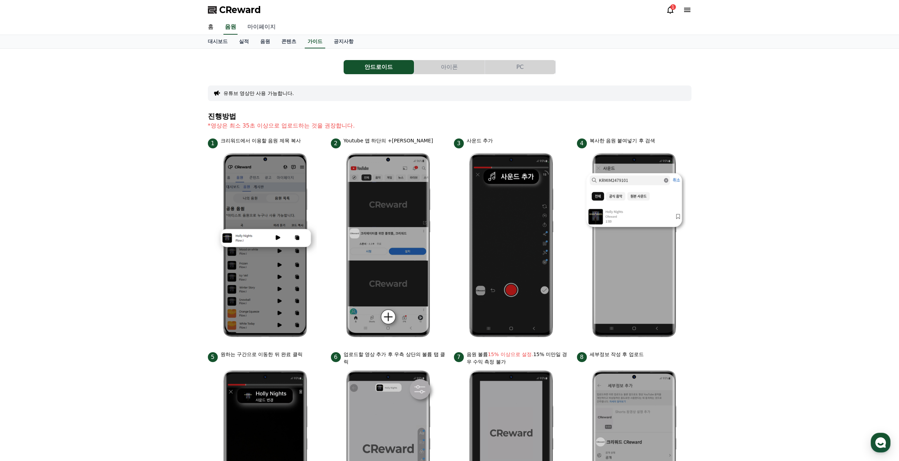
click at [258, 24] on link "마이페이지" at bounding box center [262, 27] width 40 height 15
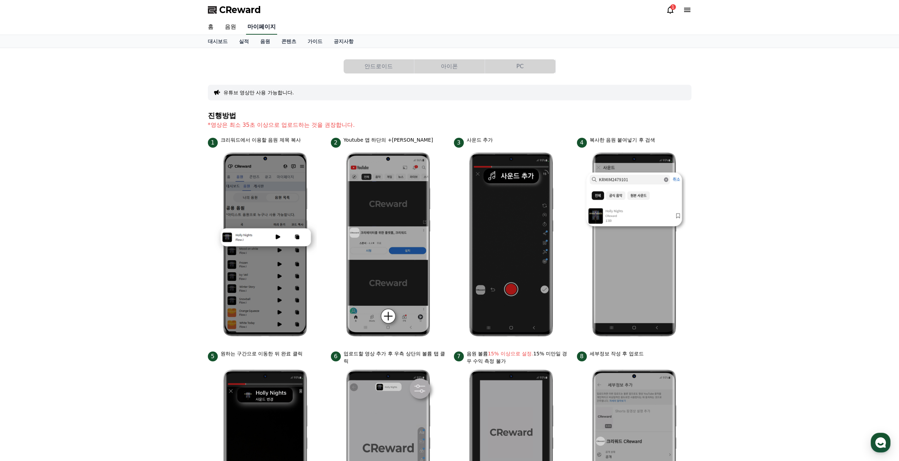
select select "**********"
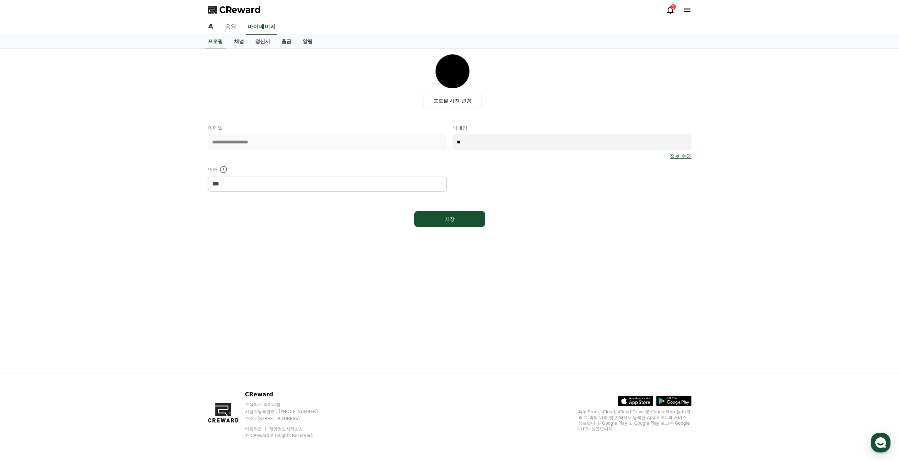
click at [232, 29] on link "음원" at bounding box center [230, 27] width 23 height 15
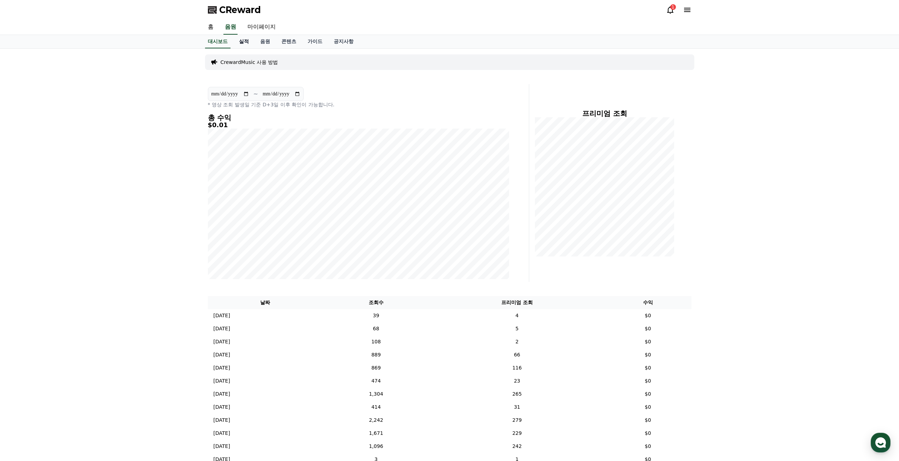
click at [244, 44] on link "실적" at bounding box center [243, 41] width 21 height 13
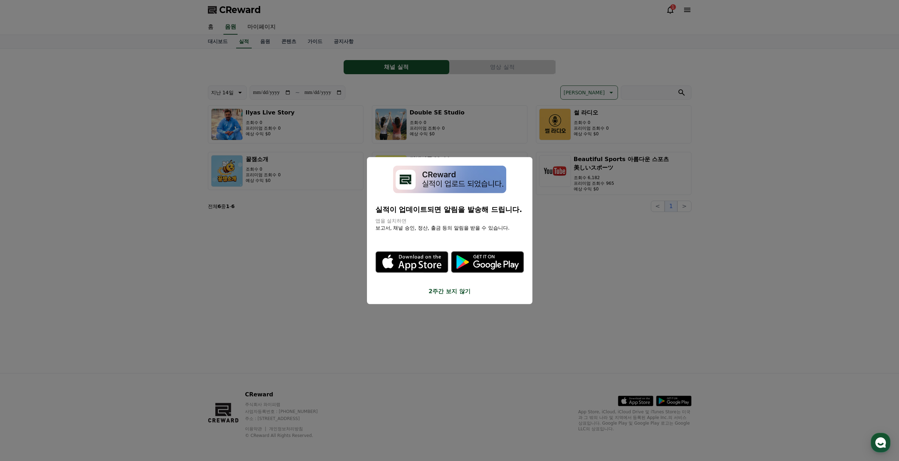
click at [469, 288] on button "2주간 보지 않기" at bounding box center [450, 292] width 149 height 8
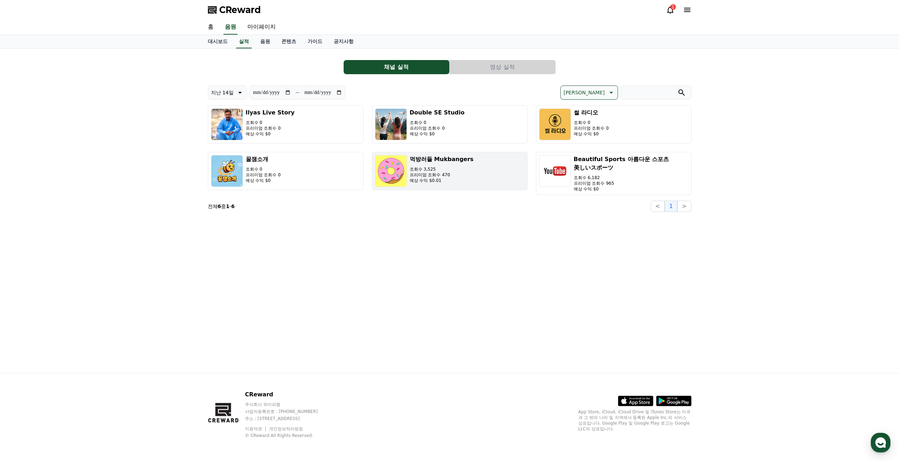
click at [462, 185] on button "먹방러들 Mukbangers 조회수 3,525 프리미엄 조회수 470 예상 수익 $0.01" at bounding box center [450, 171] width 156 height 38
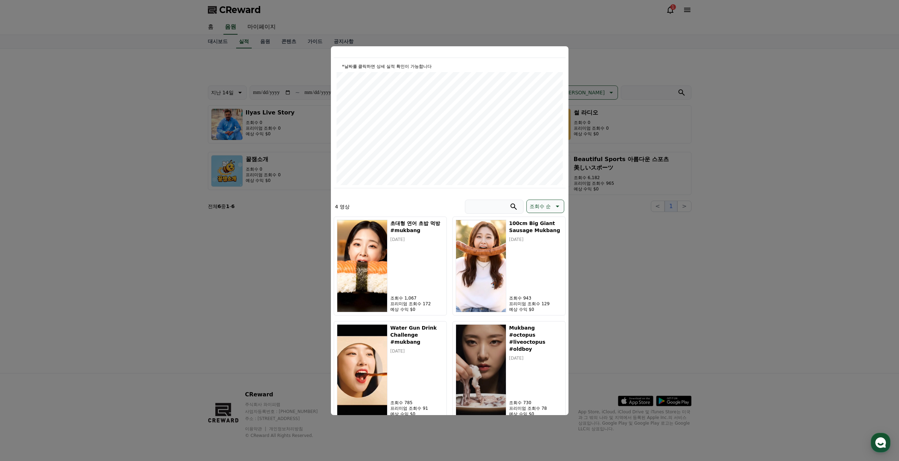
scroll to position [86, 0]
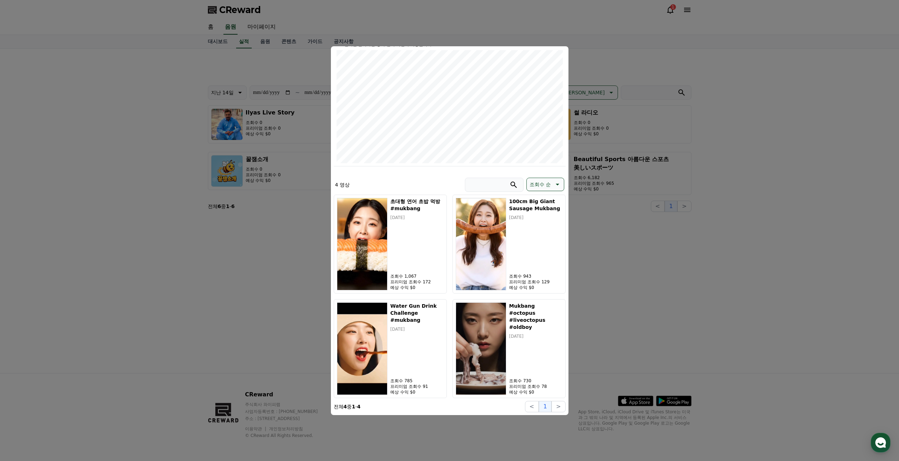
click at [558, 183] on icon "modal" at bounding box center [557, 184] width 8 height 8
click at [544, 237] on button "수익 순" at bounding box center [538, 240] width 22 height 16
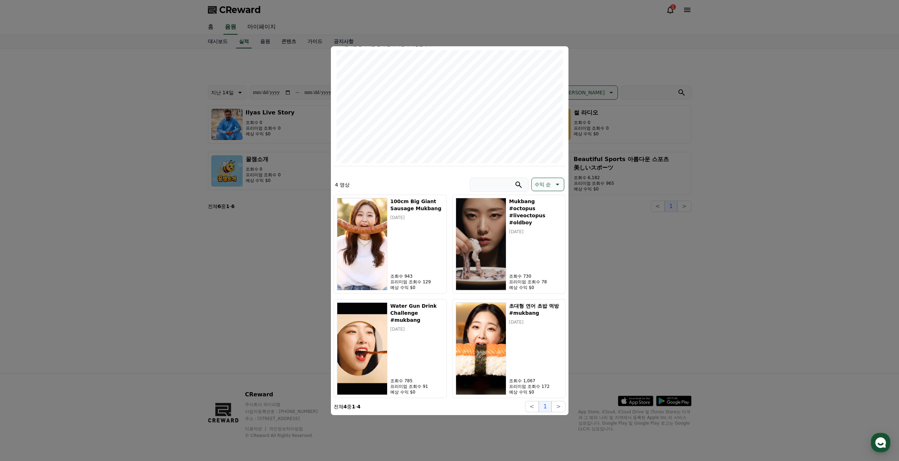
click at [704, 256] on button "close modal" at bounding box center [449, 230] width 899 height 461
